Goal: Information Seeking & Learning: Learn about a topic

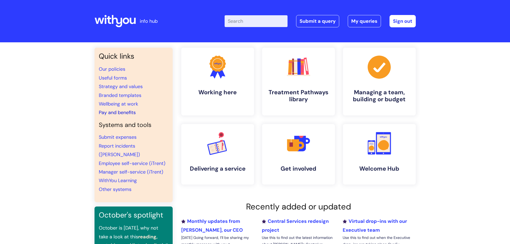
click at [125, 111] on link "Pay and benefits" at bounding box center [117, 112] width 37 height 6
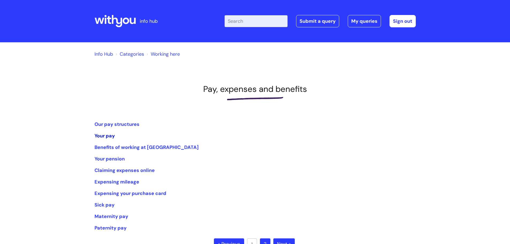
click at [111, 136] on link "Your pay" at bounding box center [104, 136] width 20 height 6
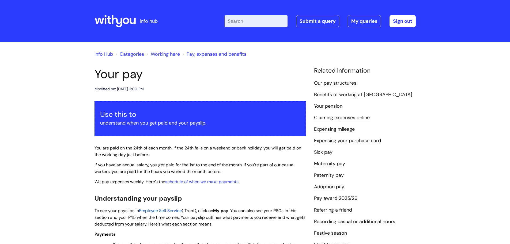
click at [343, 83] on link "Our pay structures" at bounding box center [335, 83] width 42 height 7
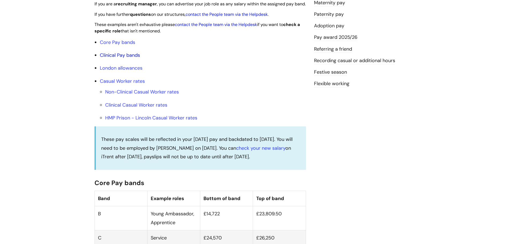
scroll to position [161, 0]
click at [120, 46] on link "Core Pay bands" at bounding box center [117, 42] width 35 height 6
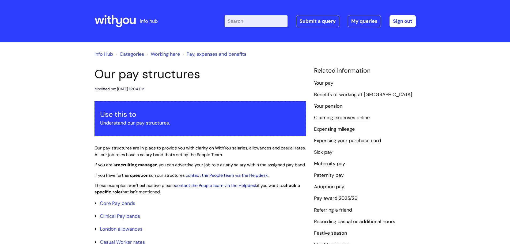
click at [206, 55] on link "Pay, expenses and benefits" at bounding box center [217, 54] width 60 height 6
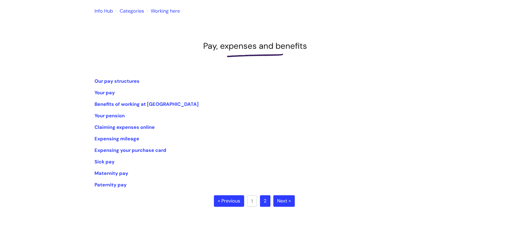
scroll to position [96, 0]
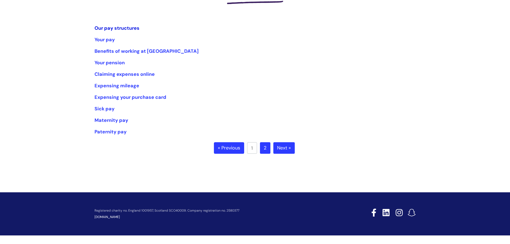
click at [118, 26] on link "Our pay structures" at bounding box center [116, 28] width 45 height 6
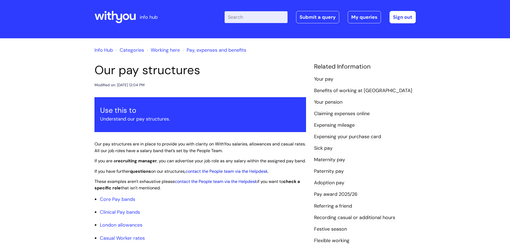
scroll to position [134, 0]
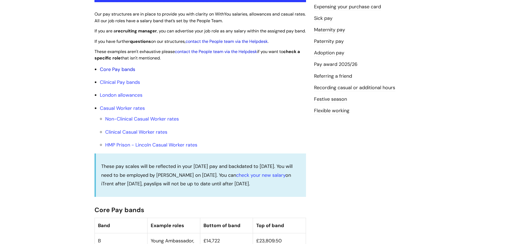
click at [122, 73] on link "Core Pay bands" at bounding box center [117, 69] width 35 height 6
click at [351, 63] on link "Pay award 2025/26" at bounding box center [335, 64] width 43 height 7
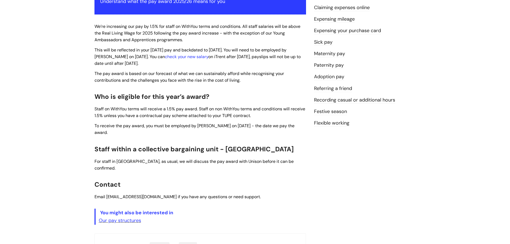
scroll to position [134, 0]
